Goal: Communication & Community: Participate in discussion

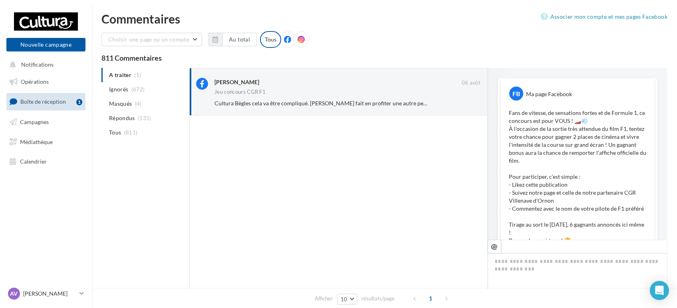
scroll to position [394, 0]
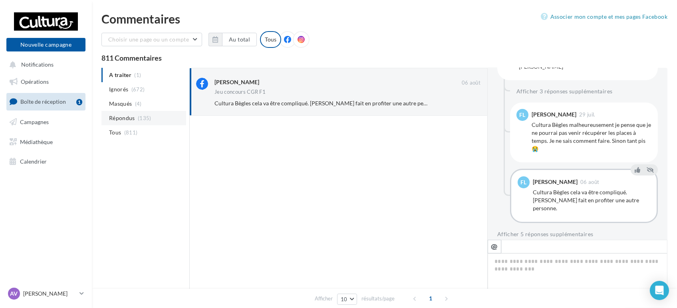
click at [138, 116] on span "(135)" at bounding box center [145, 118] width 14 height 6
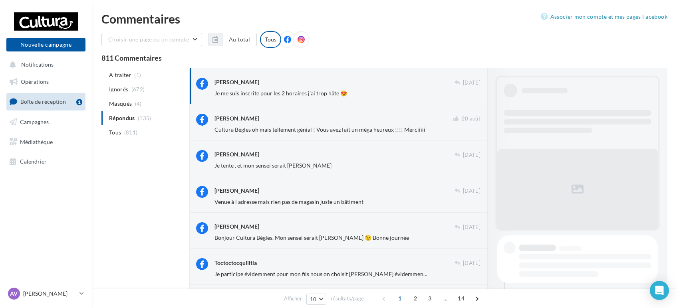
scroll to position [306, 0]
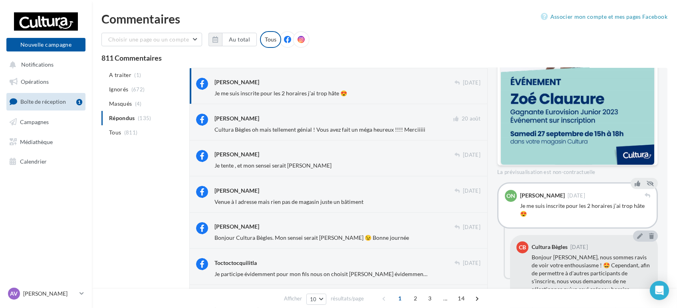
click at [269, 90] on span "Je me suis inscrite pour les 2 horaires j’ai trop hâte 😍" at bounding box center [280, 93] width 133 height 7
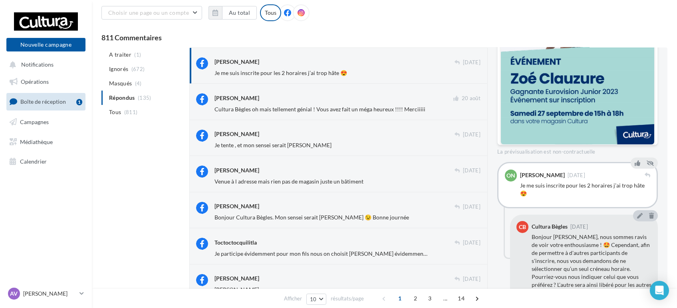
scroll to position [22, 0]
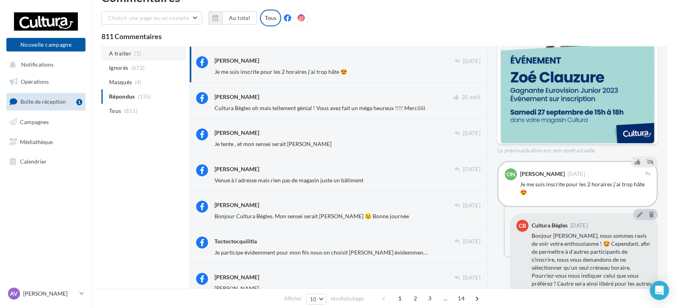
click at [131, 56] on li "A traiter (1)" at bounding box center [143, 53] width 85 height 14
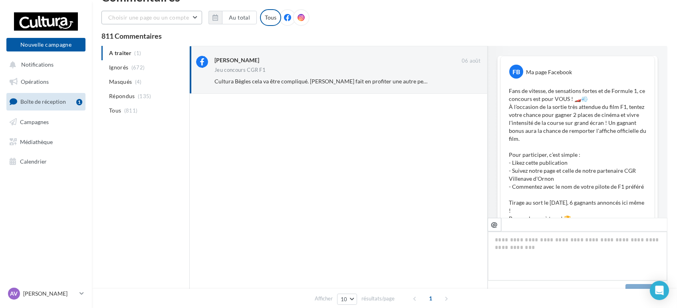
scroll to position [394, 0]
